Goal: Obtain resource: Download file/media

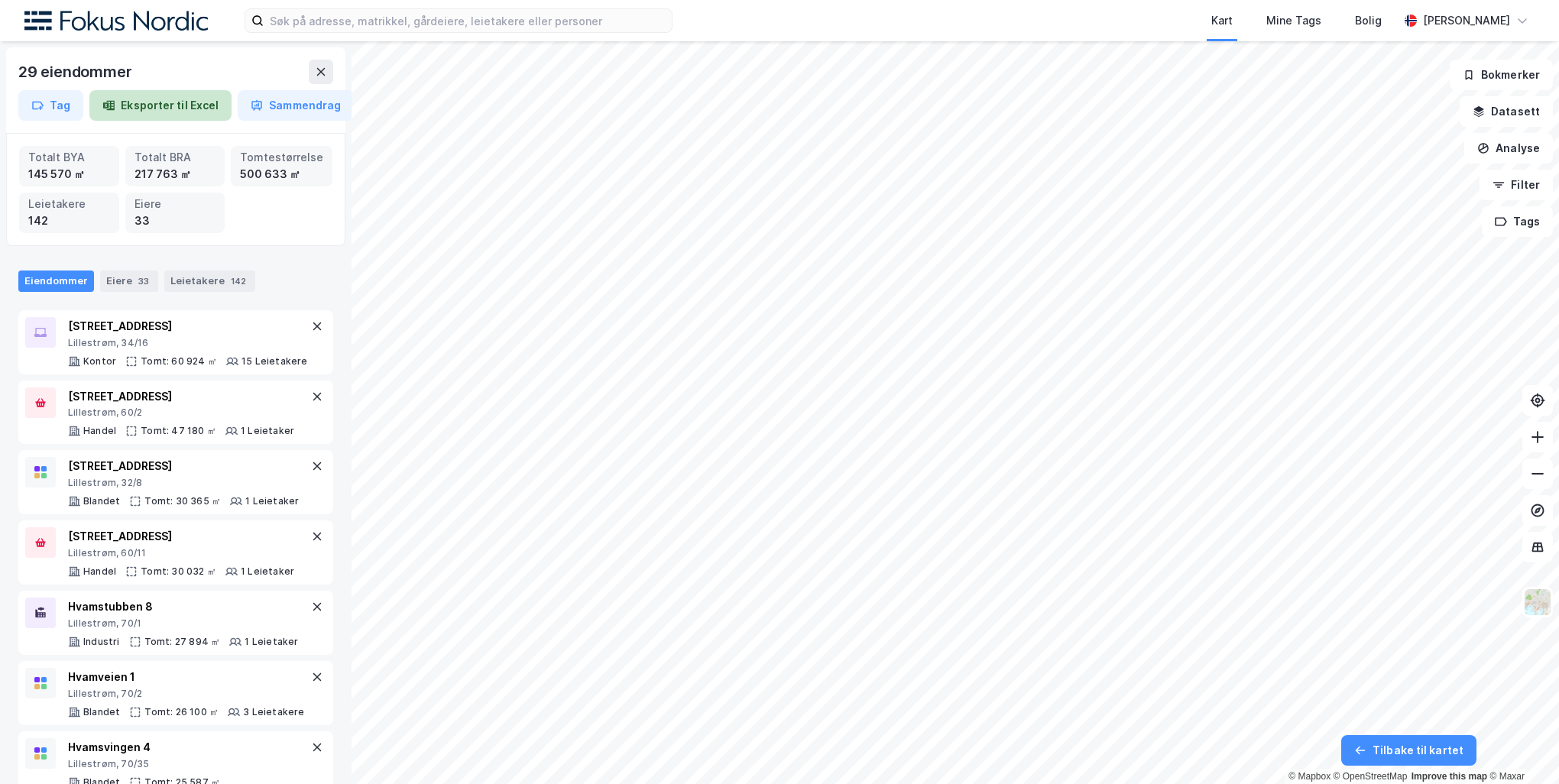
click at [199, 109] on button "Eksporter til Excel" at bounding box center [160, 105] width 142 height 30
click at [267, 107] on button "Sammendrag" at bounding box center [296, 105] width 116 height 30
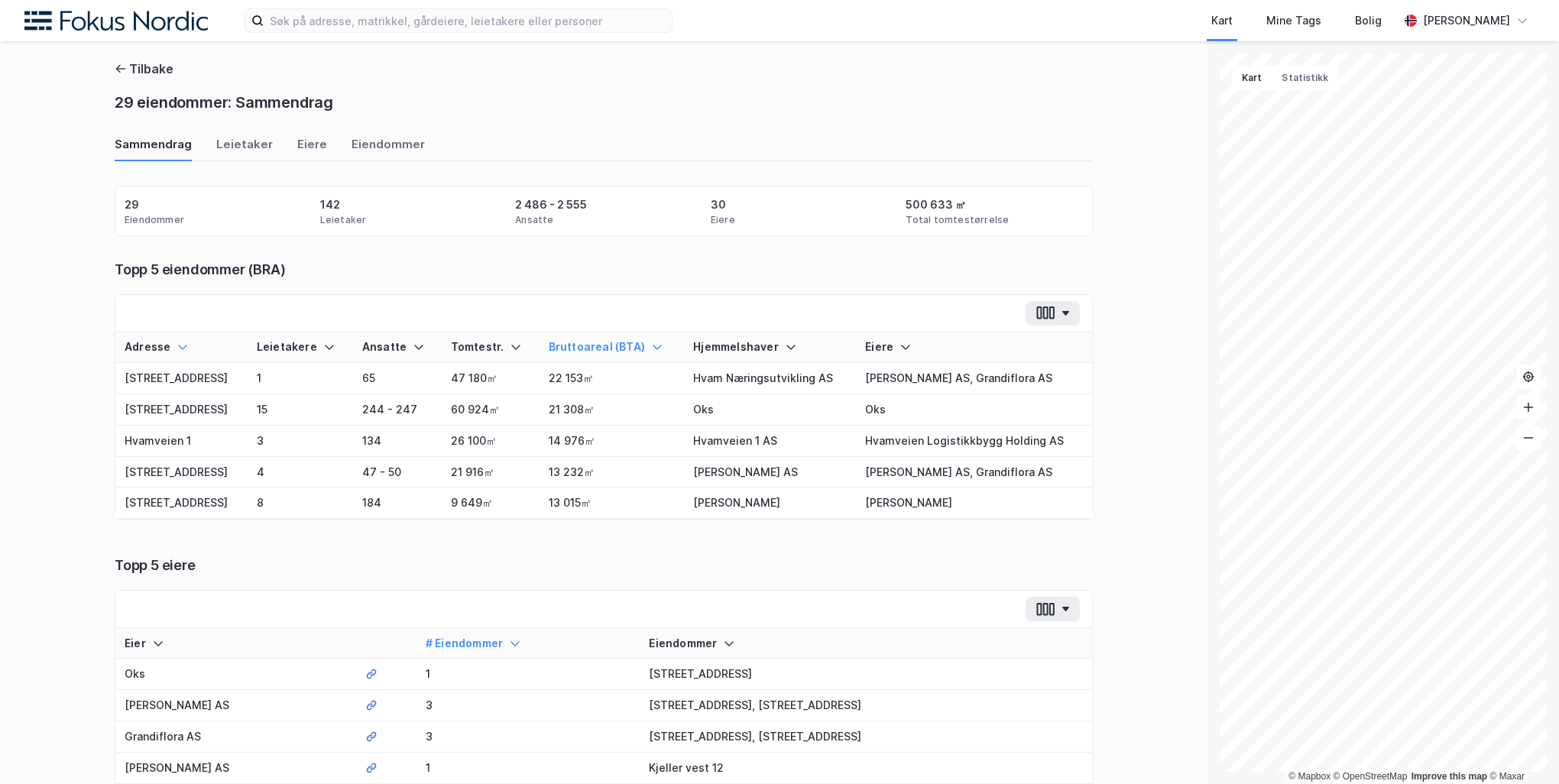
click at [176, 343] on icon at bounding box center [182, 347] width 12 height 12
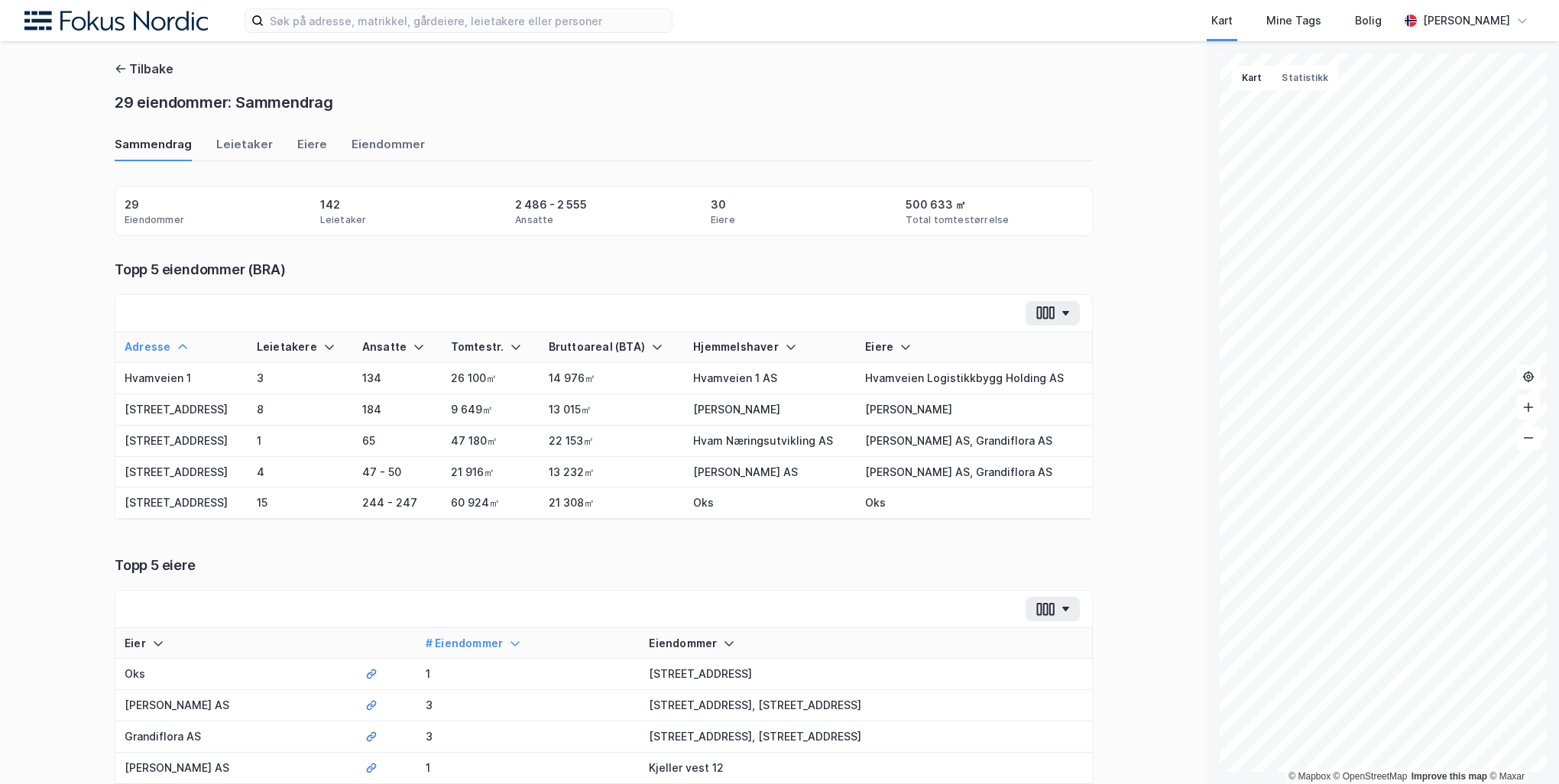
click at [176, 343] on icon at bounding box center [182, 347] width 12 height 12
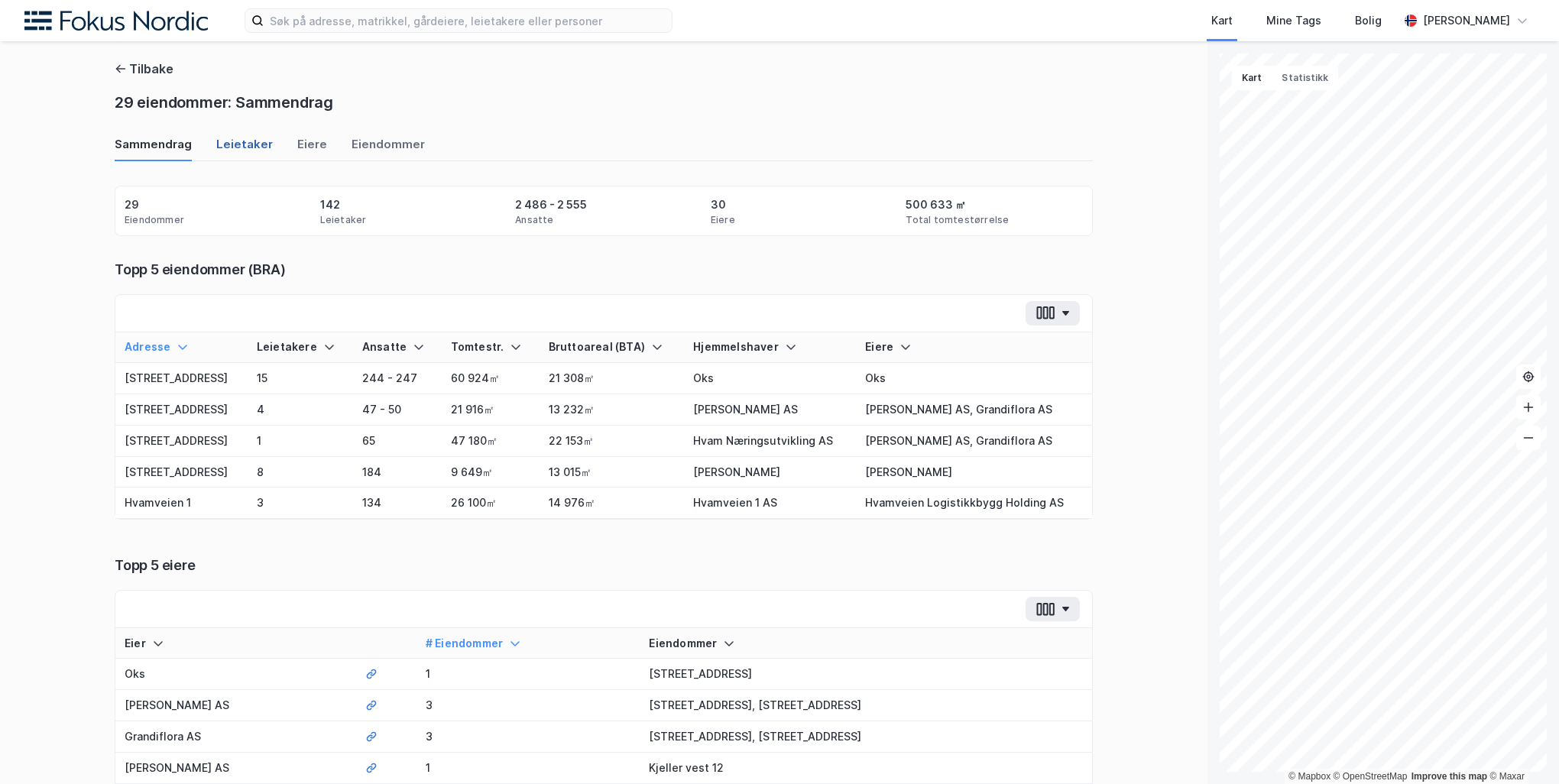
click at [221, 149] on div "Leietaker" at bounding box center [244, 149] width 57 height 25
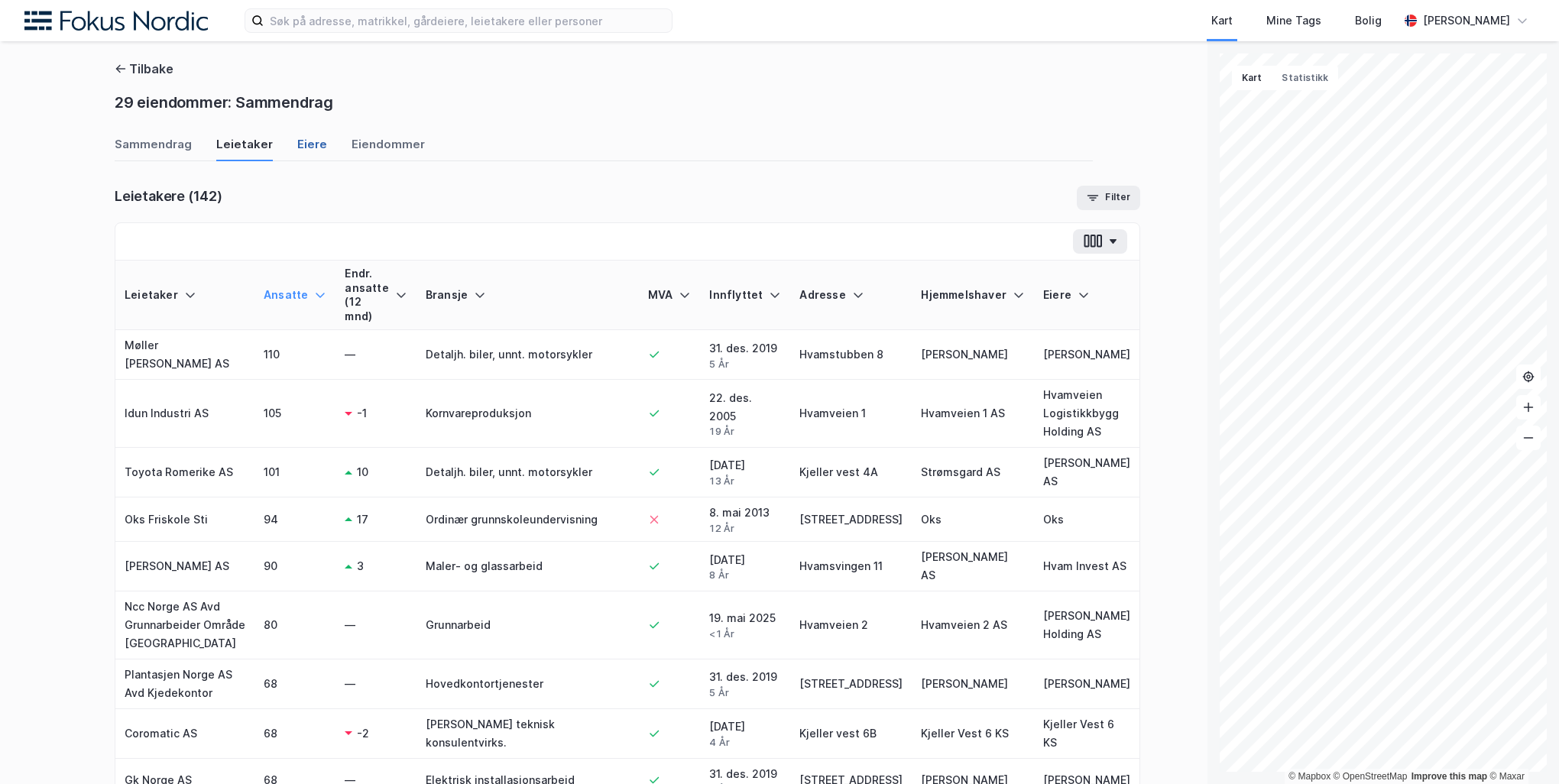
click at [297, 141] on div "Eiere" at bounding box center [311, 149] width 30 height 25
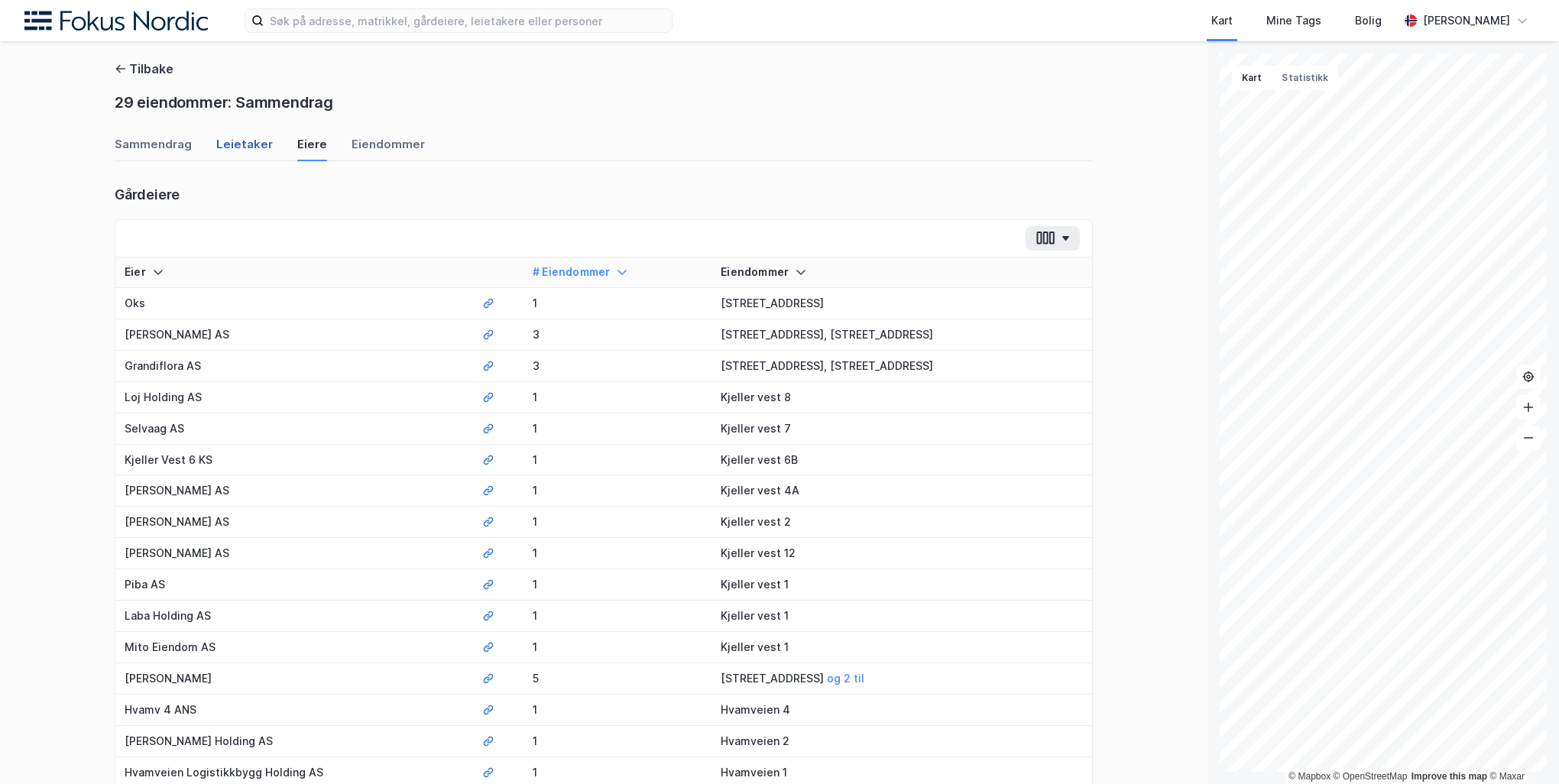
click at [235, 136] on div "Leietaker" at bounding box center [244, 149] width 57 height 25
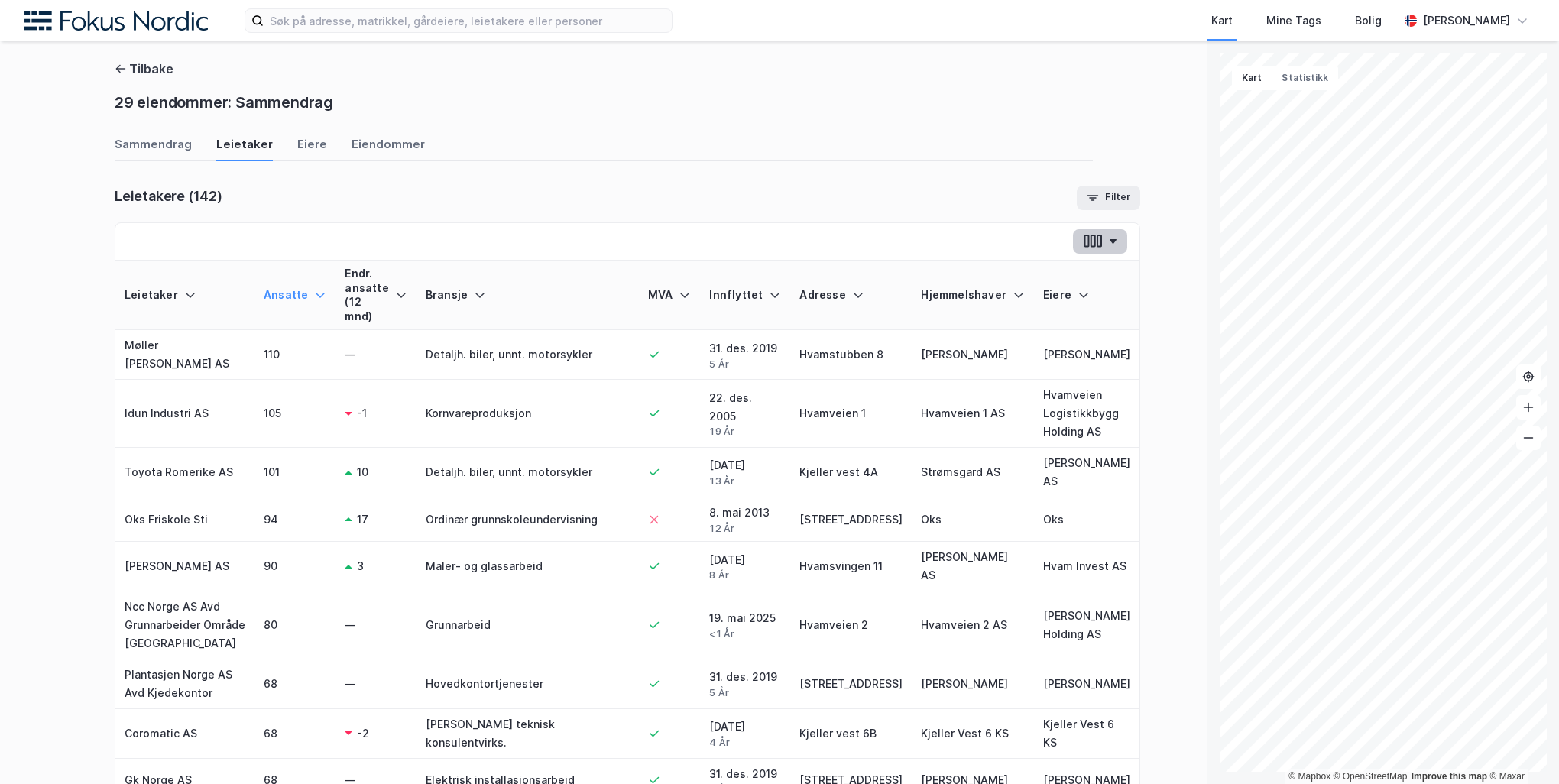
click at [1110, 239] on icon "button" at bounding box center [1113, 241] width 7 height 4
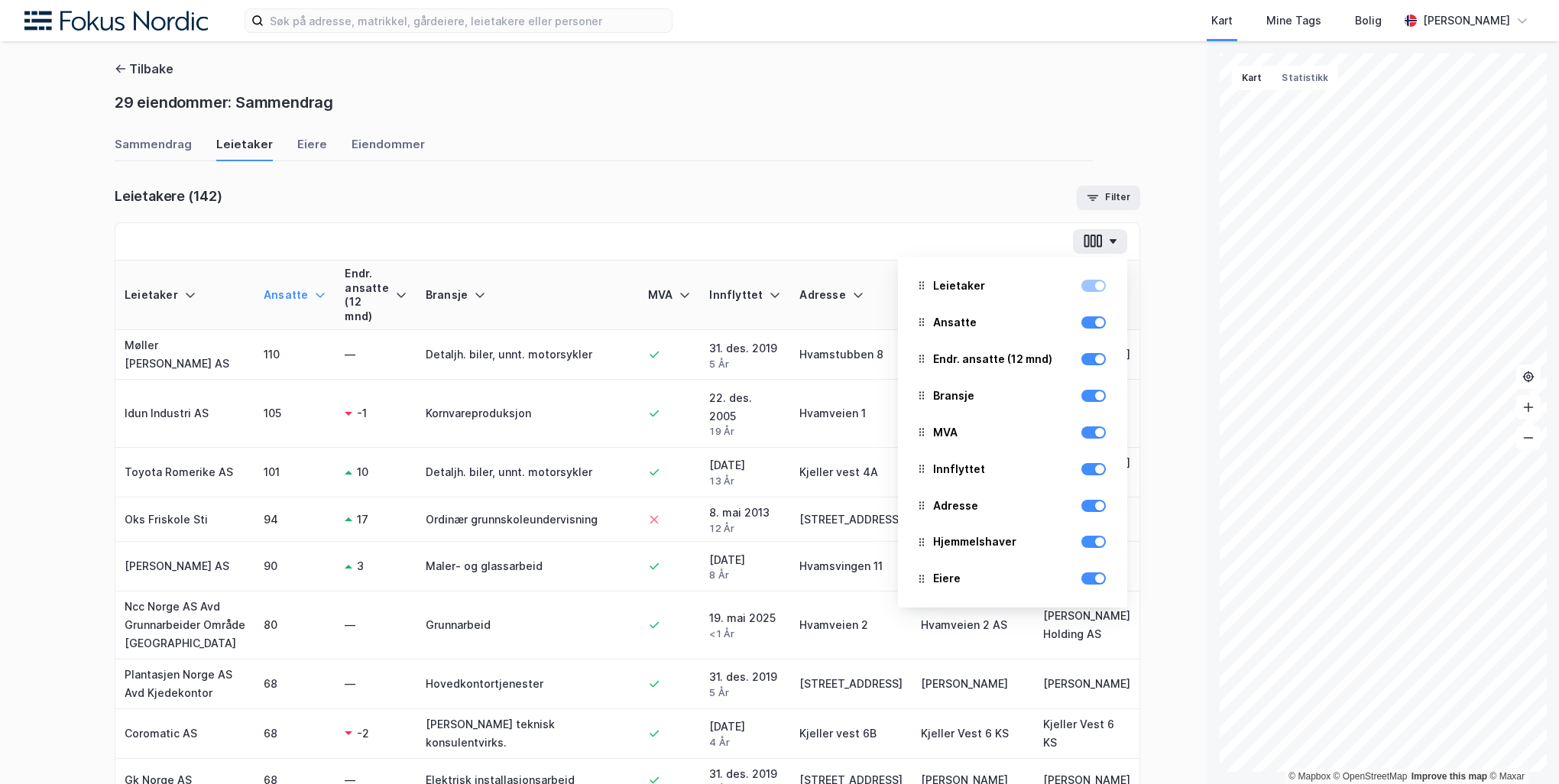
click at [1142, 322] on div "Tilbake 29 eiendommer: Sammendrag Sammendrag Leietaker Eiere Eiendommer Leietak…" at bounding box center [604, 413] width 1208 height 743
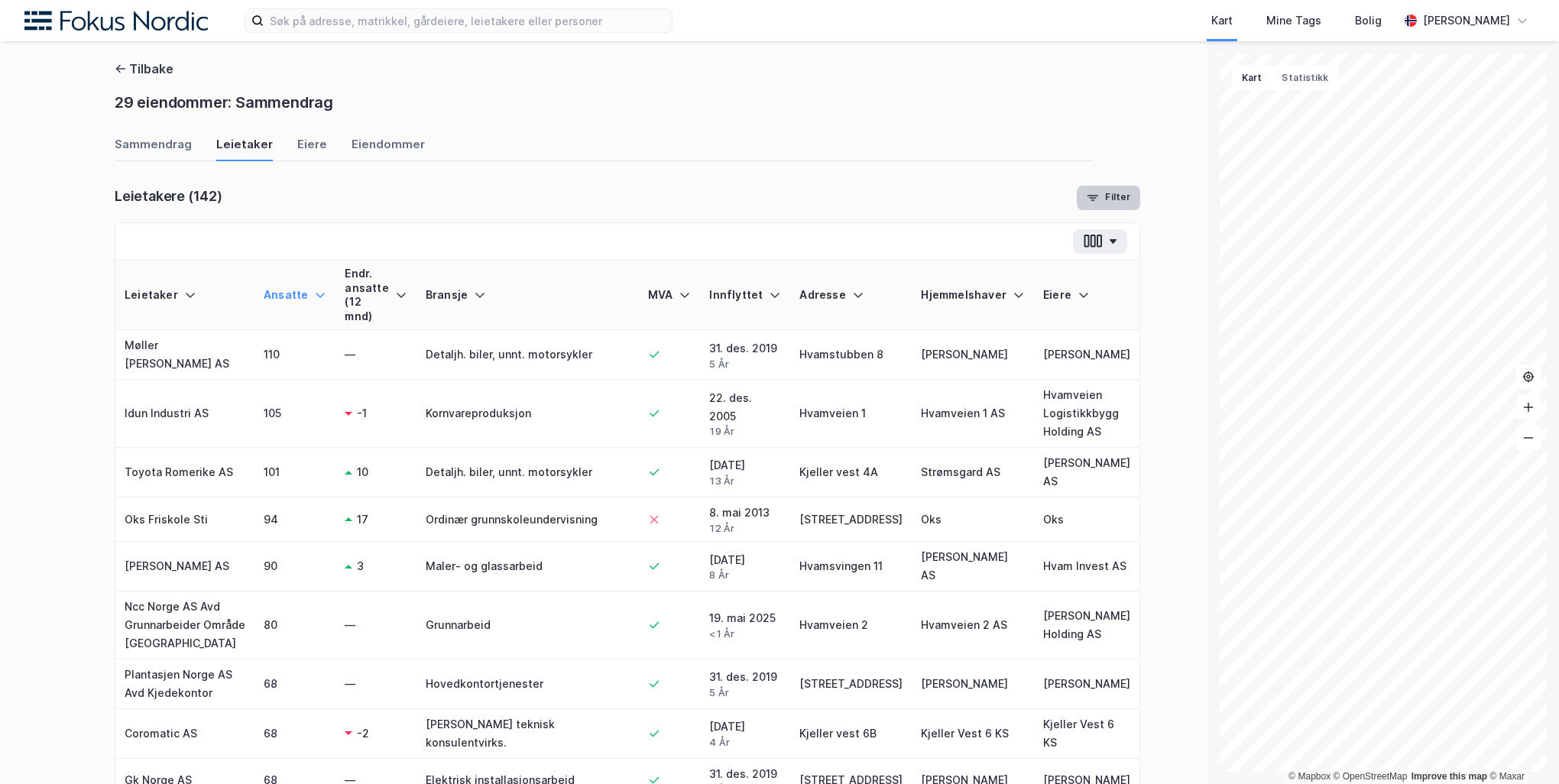
click at [1077, 203] on button "Filter" at bounding box center [1108, 197] width 63 height 24
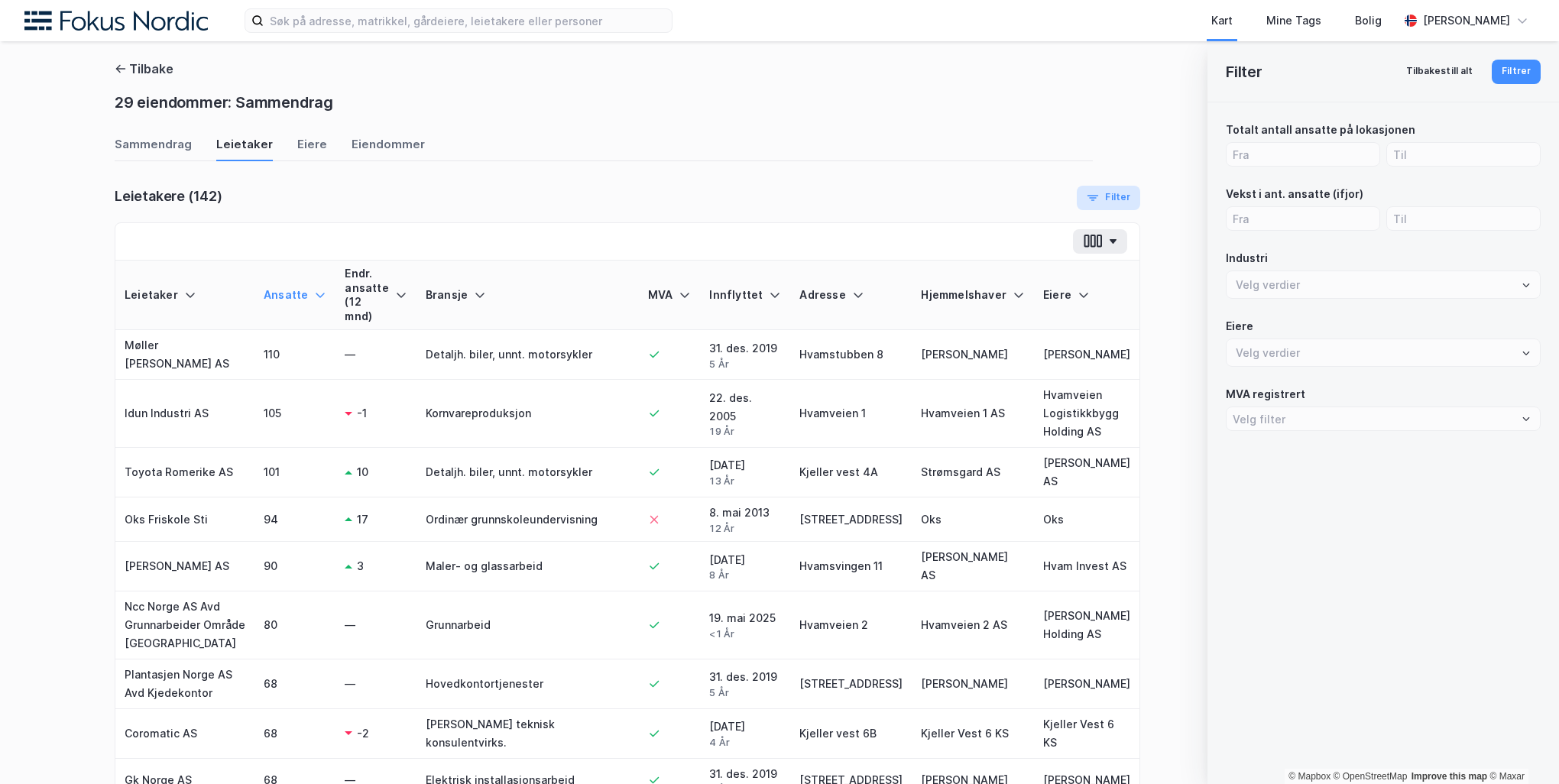
click at [1077, 206] on button "Filter" at bounding box center [1108, 197] width 63 height 24
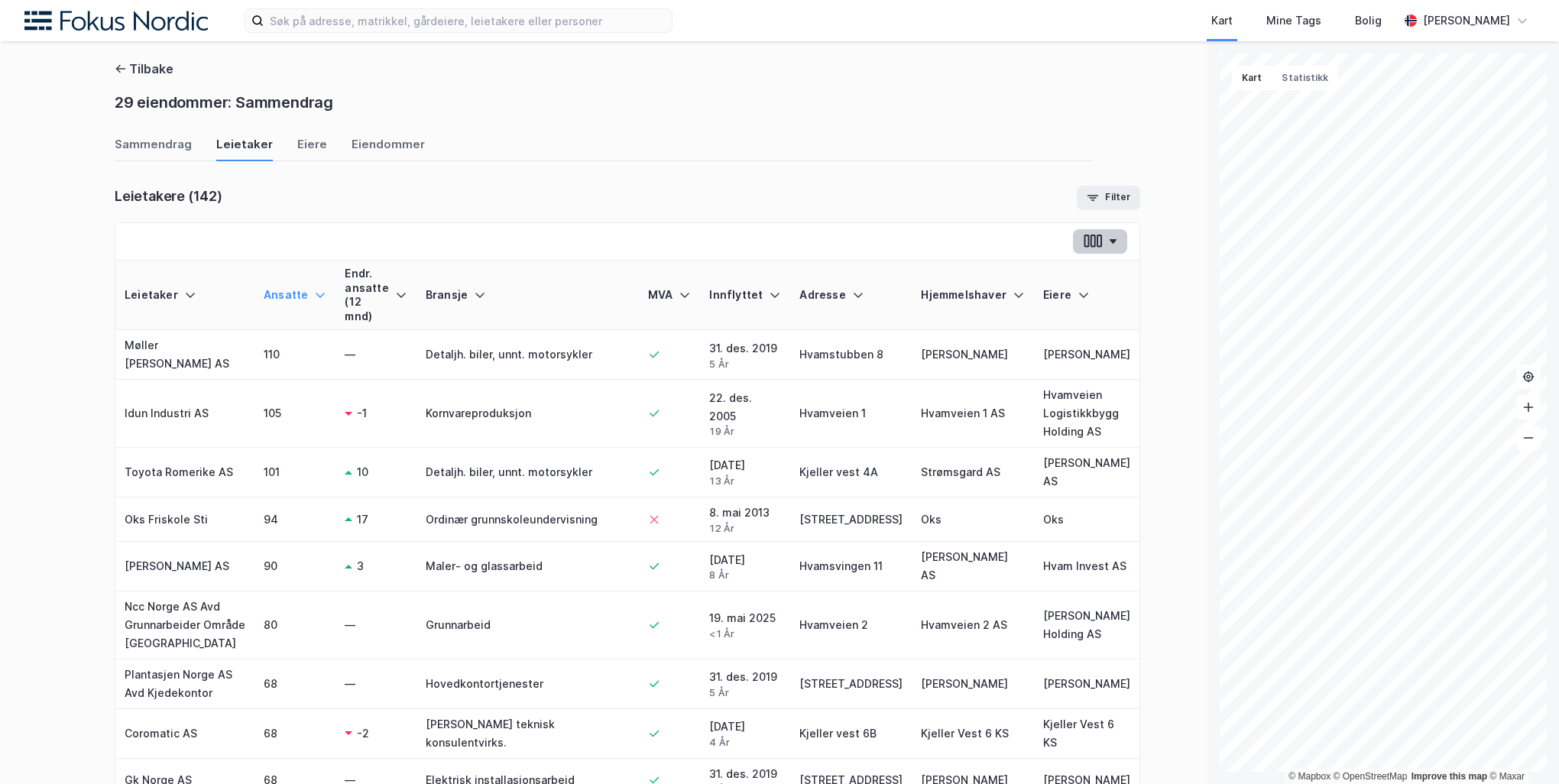
click at [1073, 241] on button "button" at bounding box center [1100, 241] width 54 height 24
click at [1165, 260] on div "Tilbake 29 eiendommer: Sammendrag Sammendrag Leietaker Eiere Eiendommer Leietak…" at bounding box center [604, 413] width 1208 height 743
click at [149, 140] on div "Sammendrag" at bounding box center [153, 149] width 77 height 25
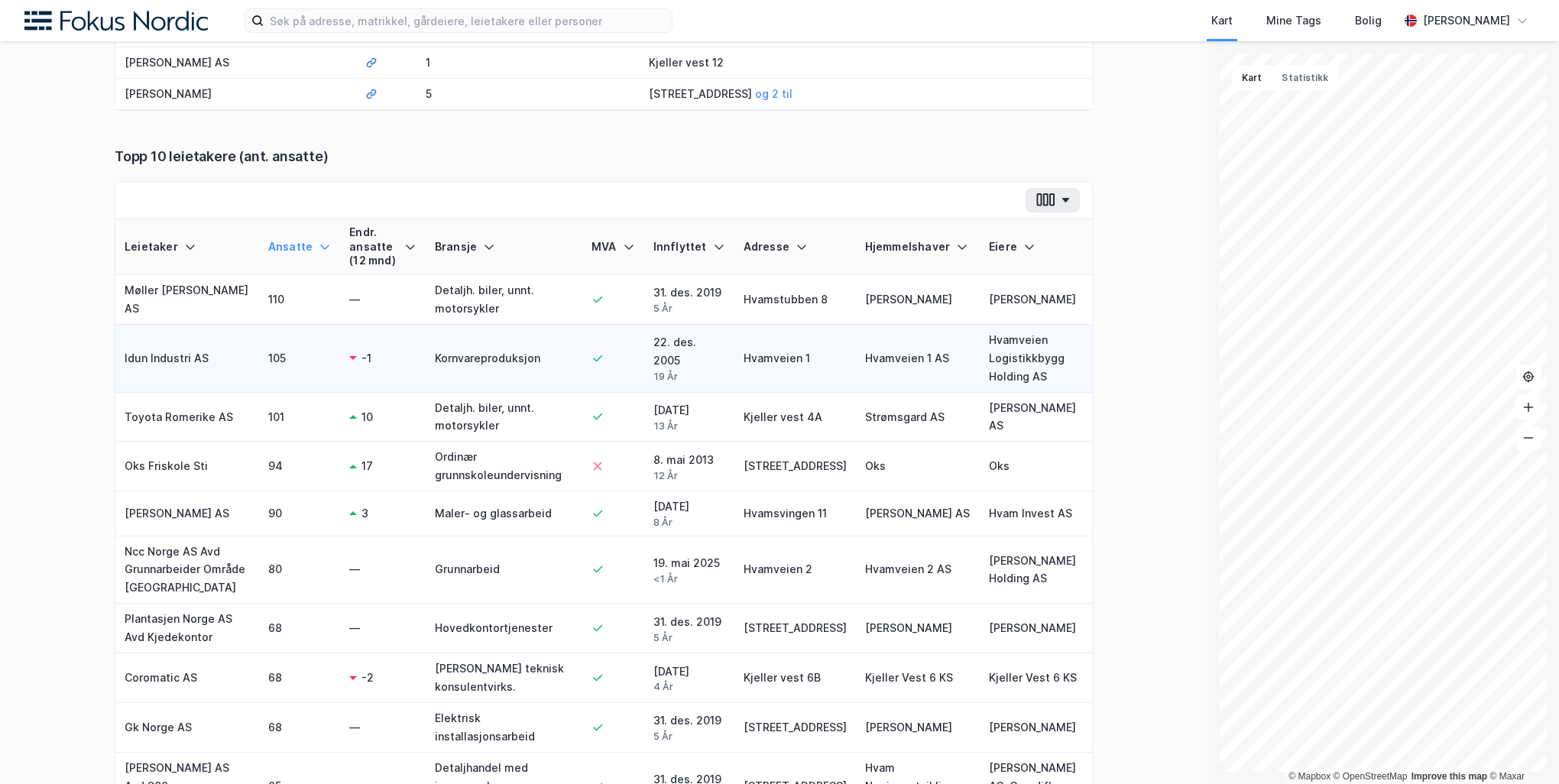
scroll to position [732, 0]
